Goal: Task Accomplishment & Management: Manage account settings

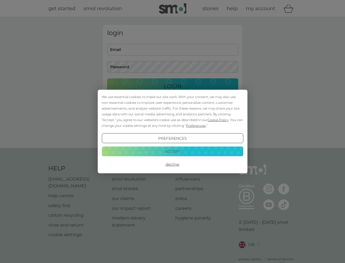
click at [219, 120] on span "Cookie Policy" at bounding box center [218, 120] width 21 height 4
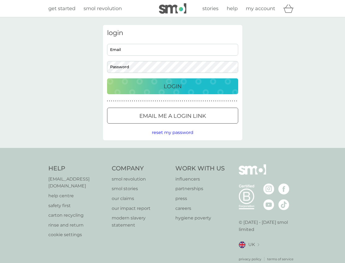
click at [196, 125] on div "login Email Password Login ● ● ● ● ● ● ● ● ● ● ● ● ● ● ● ● ● ● ● ● ● ● ● ● ● ● …" at bounding box center [173, 82] width 140 height 115
click at [173, 138] on div "login Email Password Login ● ● ● ● ● ● ● ● ● ● ● ● ● ● ● ● ● ● ● ● ● ● ● ● ● ● …" at bounding box center [173, 82] width 140 height 115
click at [173, 164] on div "Help [EMAIL_ADDRESS][DOMAIN_NAME] help centre safety first carton recycling rin…" at bounding box center [172, 212] width 249 height 97
click at [173, 151] on div "Help [EMAIL_ADDRESS][DOMAIN_NAME] help centre safety first carton recycling rin…" at bounding box center [172, 213] width 345 height 130
